Goal: Book appointment/travel/reservation

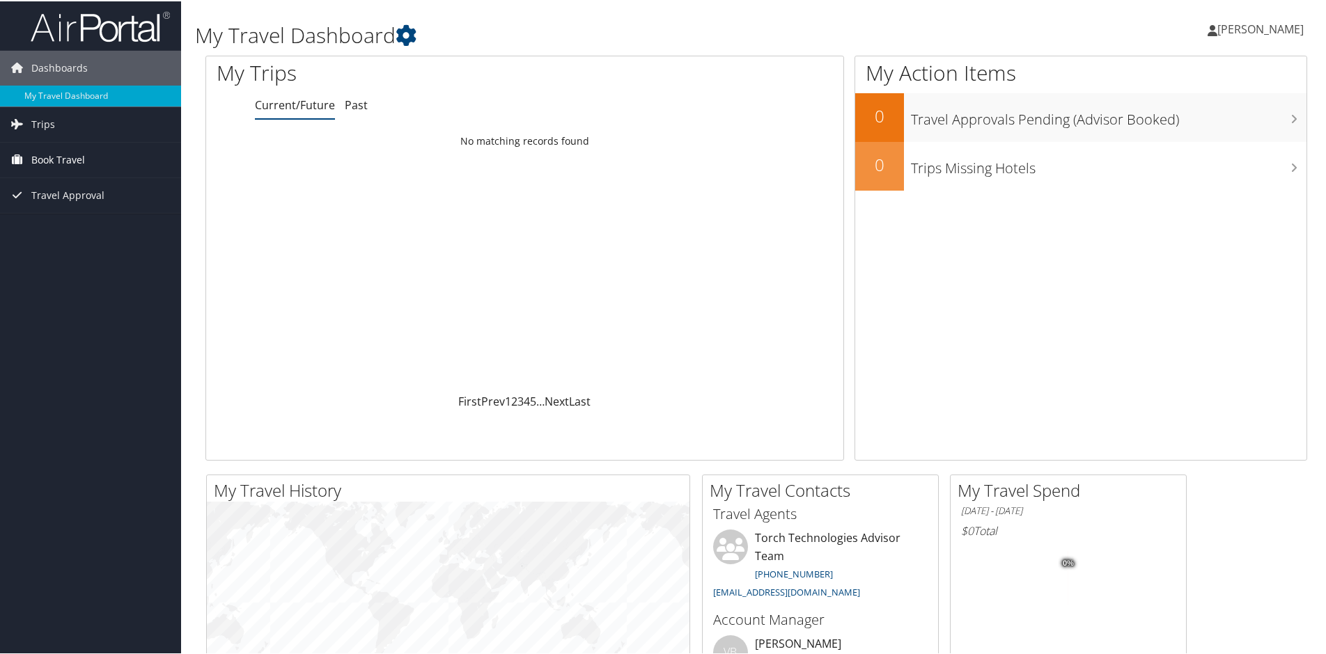
click at [52, 158] on span "Book Travel" at bounding box center [58, 158] width 54 height 35
click at [90, 224] on link "Book/Manage Online Trips" at bounding box center [90, 228] width 181 height 21
click at [58, 233] on link "Book/Manage Online Trips" at bounding box center [90, 228] width 181 height 21
click at [114, 222] on link "Book/Manage Online Trips" at bounding box center [90, 228] width 181 height 21
click at [77, 230] on link "Book/Manage Online Trips" at bounding box center [90, 228] width 181 height 21
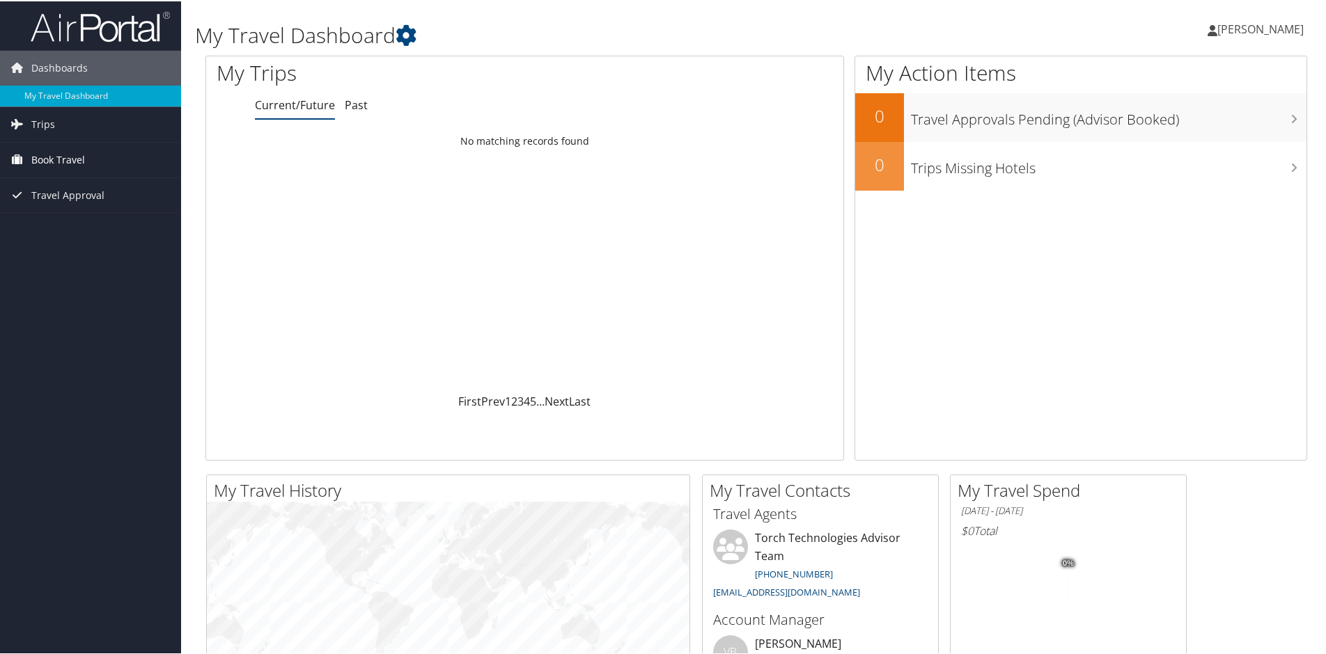
click at [70, 155] on span "Book Travel" at bounding box center [58, 158] width 54 height 35
click at [88, 225] on link "Book/Manage Online Trips" at bounding box center [90, 228] width 181 height 21
